Goal: Task Accomplishment & Management: Manage account settings

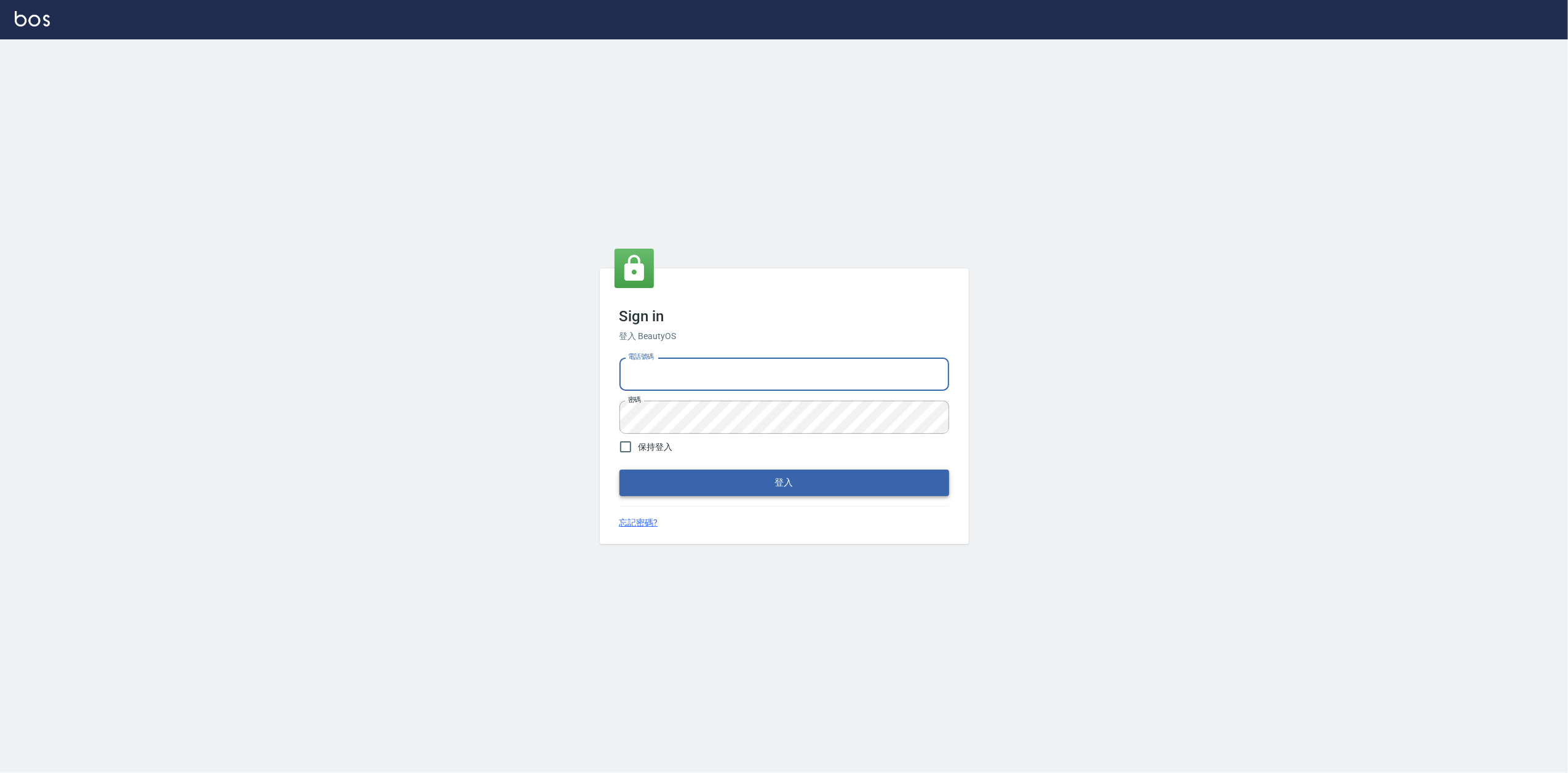
type input "0919656390"
click at [773, 488] on button "登入" at bounding box center [784, 482] width 330 height 26
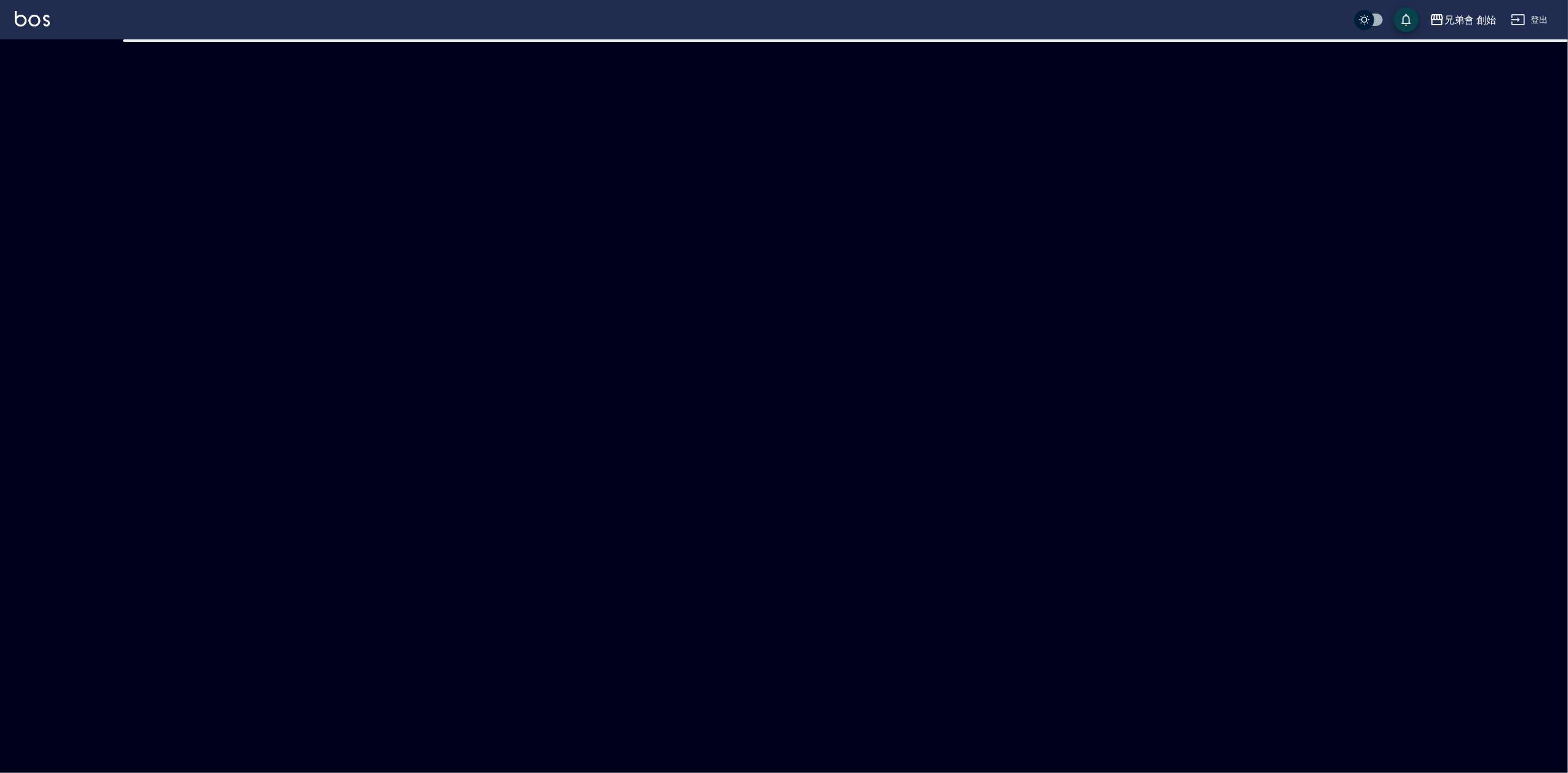
checkbox input "true"
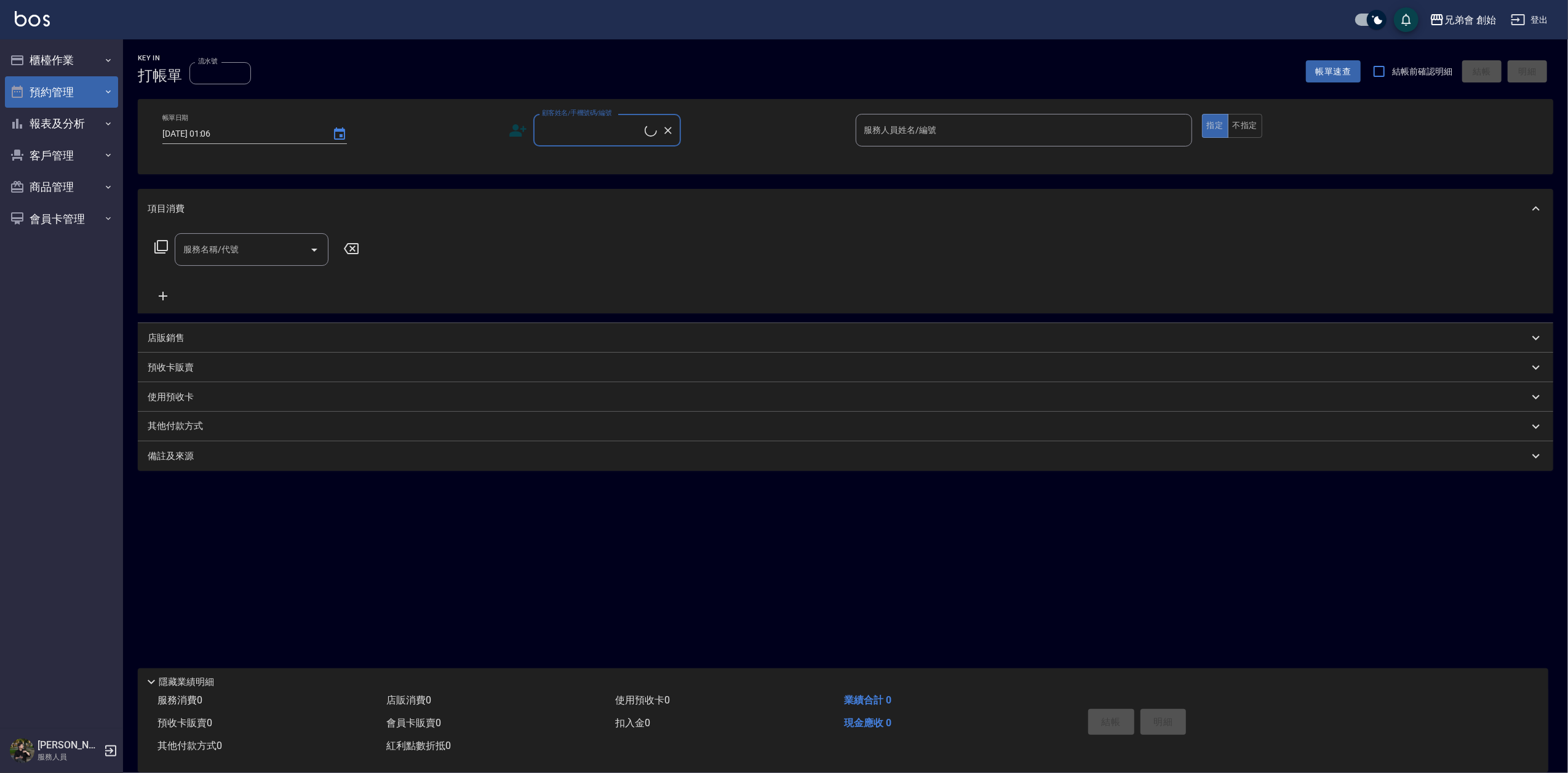
click at [78, 89] on button "預約管理" at bounding box center [62, 93] width 113 height 32
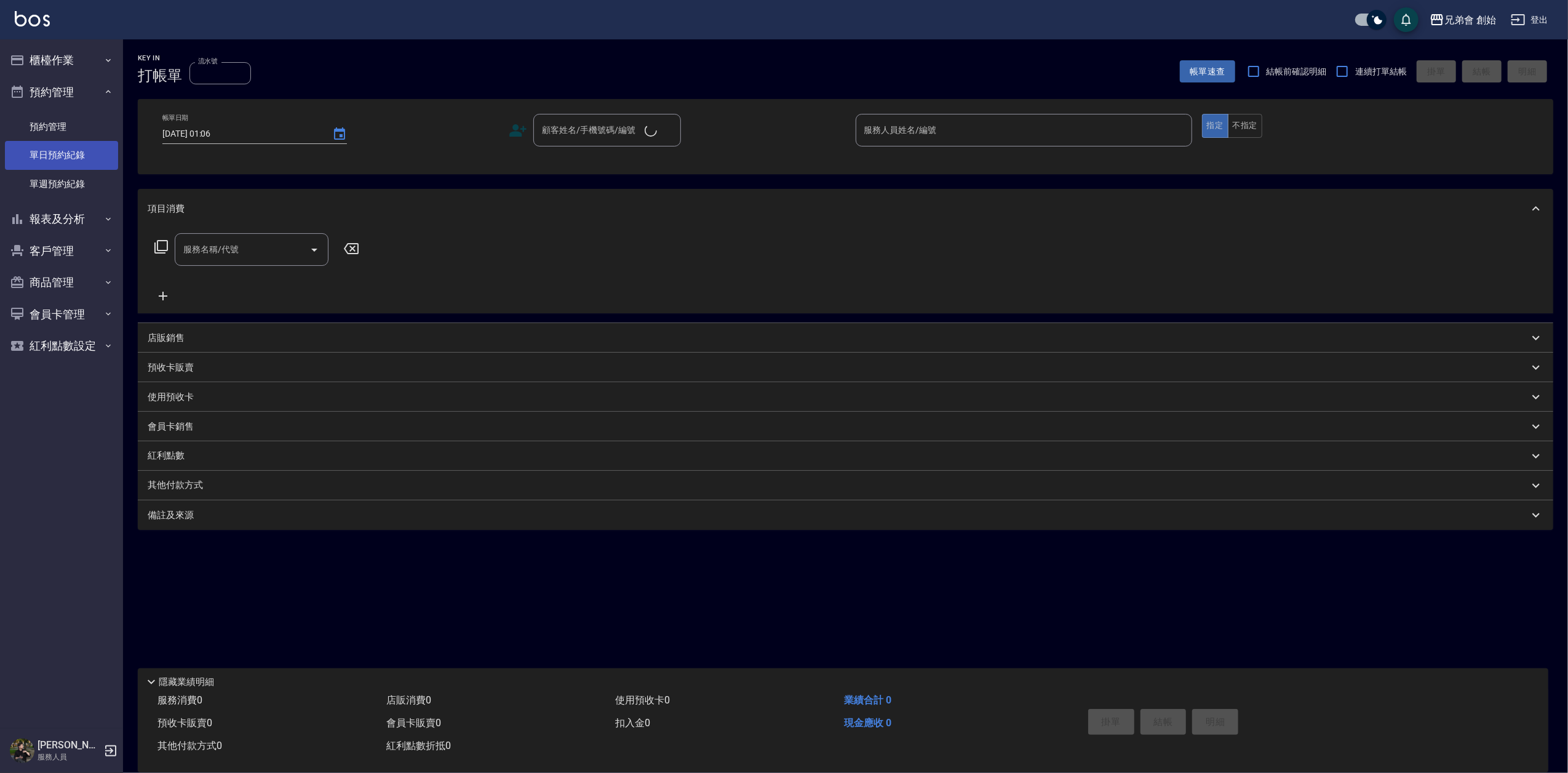
click at [69, 152] on link "單日預約紀錄" at bounding box center [62, 155] width 113 height 28
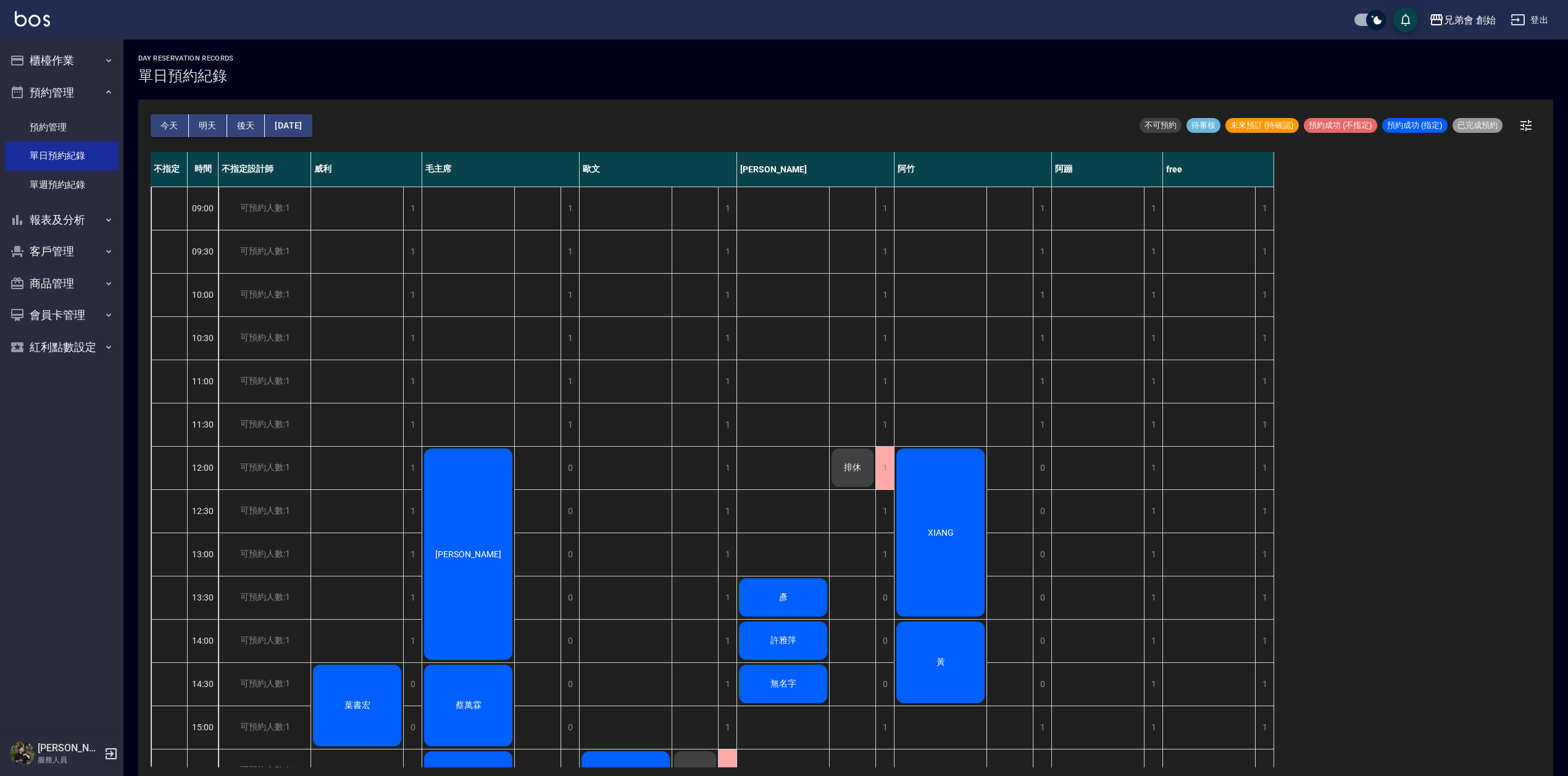
drag, startPoint x: 673, startPoint y: 91, endPoint x: 692, endPoint y: 139, distance: 51.6
click at [675, 91] on div "day Reservation records 單日預約紀錄 [DATE] [DATE] [DATE] [DATE] 不可預約 待審核 未來預訂 (待確認) …" at bounding box center [845, 410] width 1444 height 740
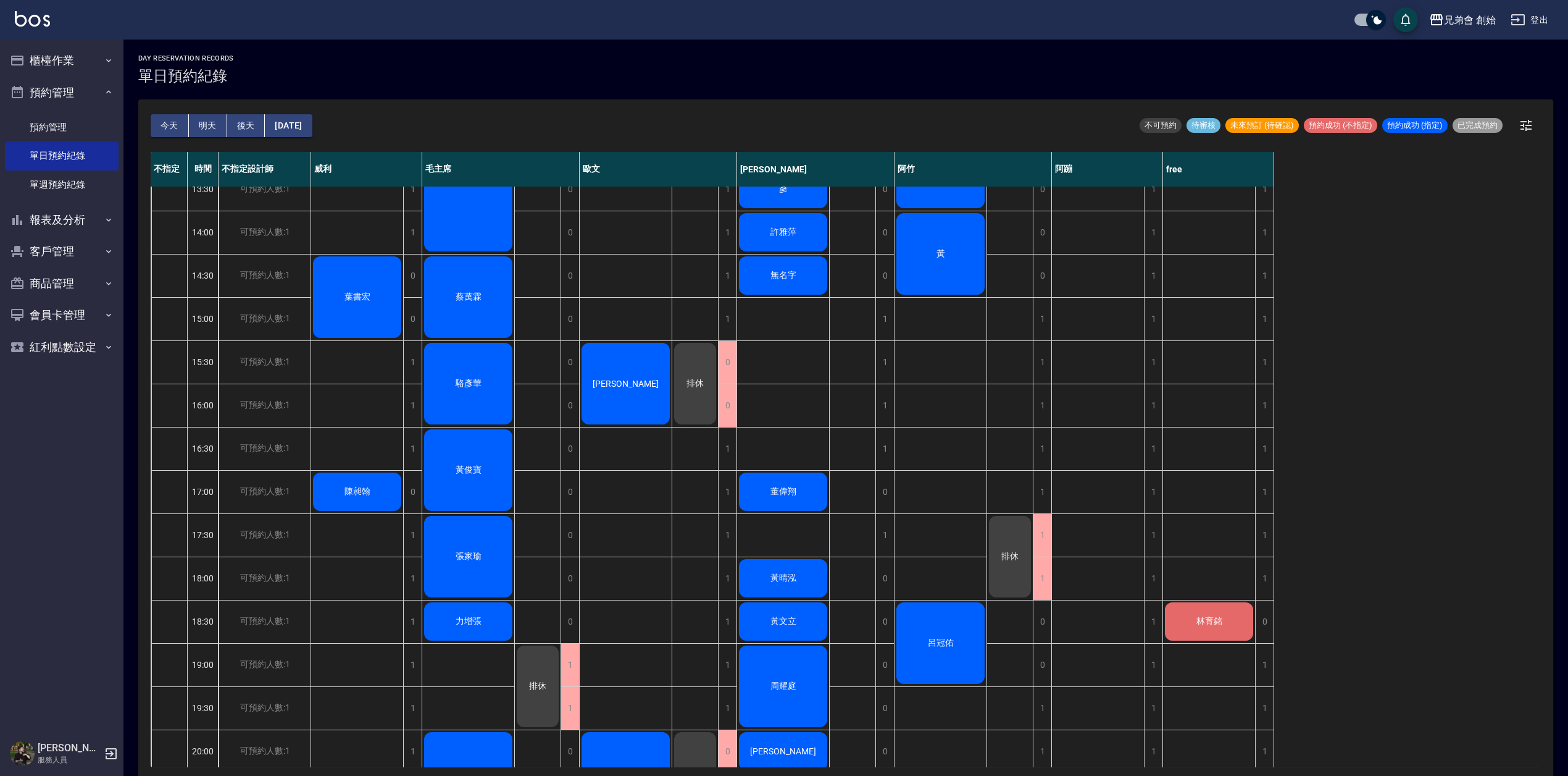
scroll to position [357, 0]
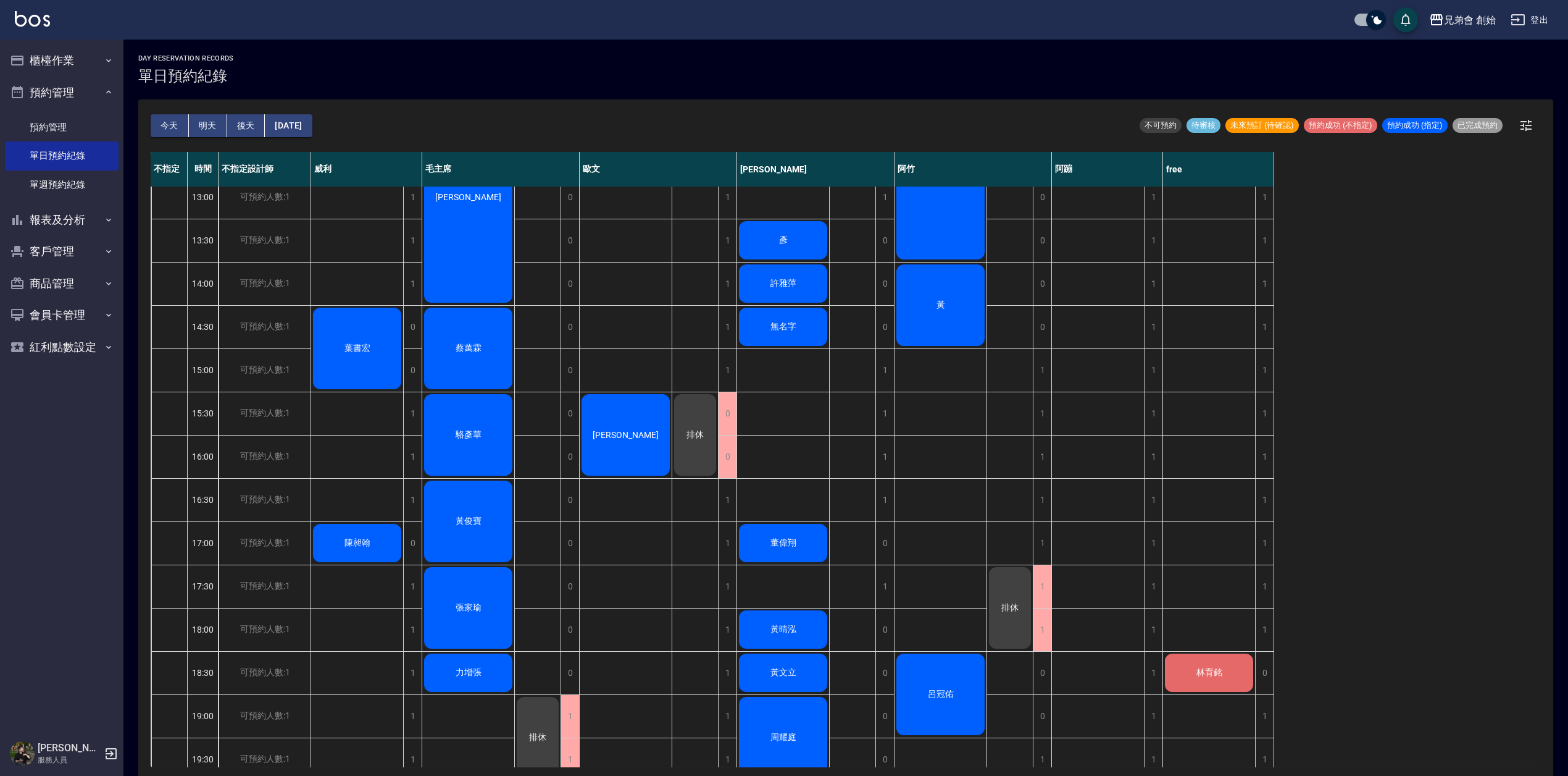
click at [636, 327] on div "[PERSON_NAME] [PERSON_NAME]" at bounding box center [625, 456] width 93 height 1254
